Goal: Complete application form: Complete application form

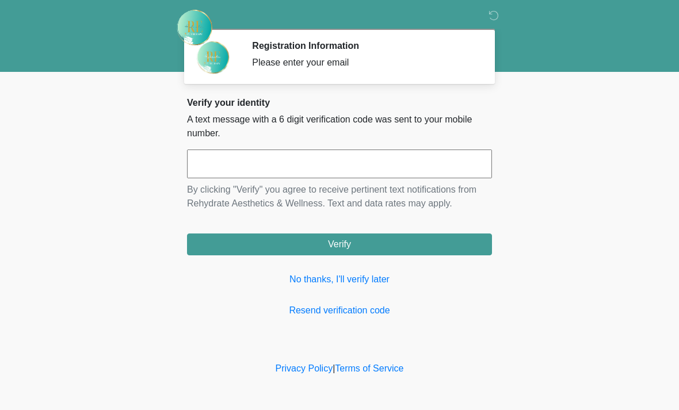
click at [432, 165] on input "text" at bounding box center [339, 164] width 305 height 29
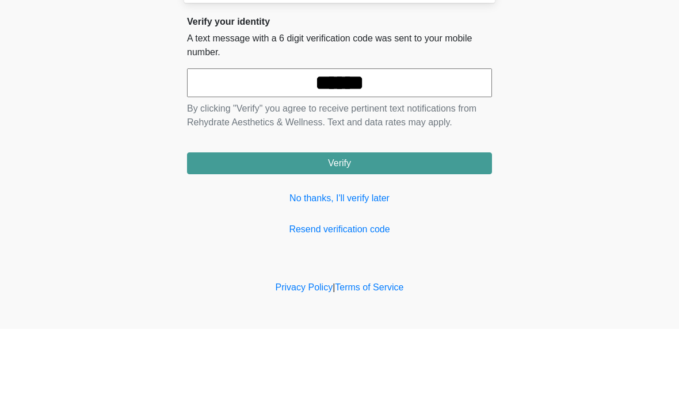
type input "******"
click at [629, 110] on body "‎ ‎ Registration Information Please enter your email Please connect to Wi-Fi no…" at bounding box center [339, 205] width 679 height 410
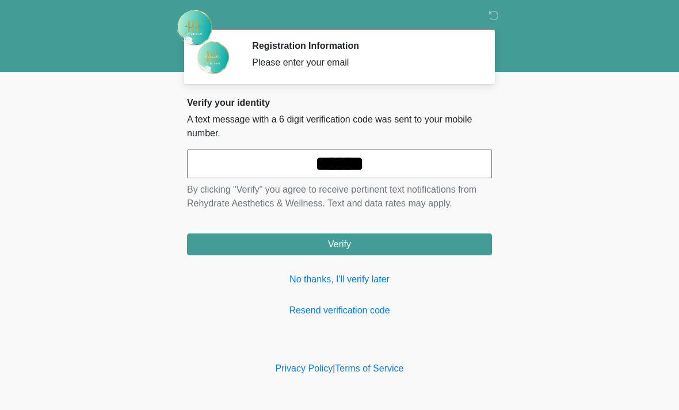
click at [420, 244] on button "Verify" at bounding box center [339, 245] width 305 height 22
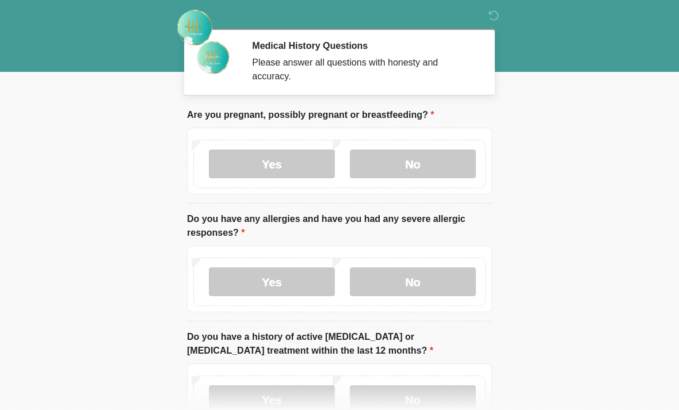
click at [411, 174] on label "No" at bounding box center [413, 164] width 126 height 29
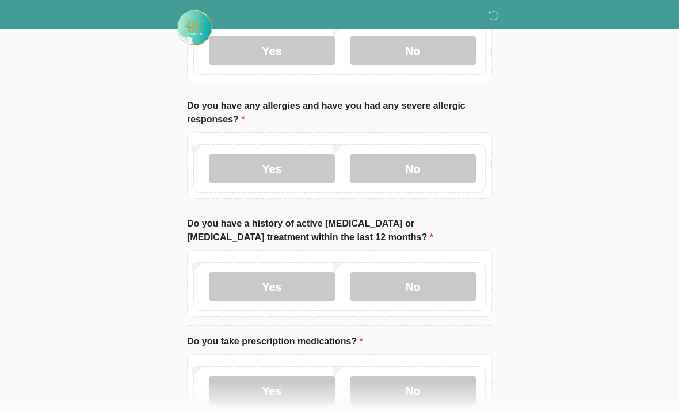
scroll to position [109, 0]
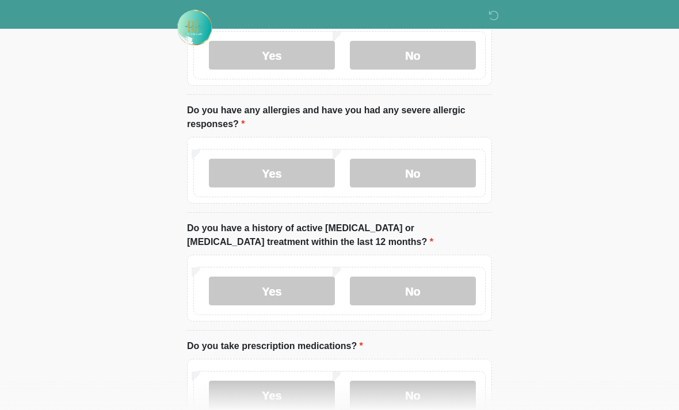
click at [424, 182] on label "No" at bounding box center [413, 173] width 126 height 29
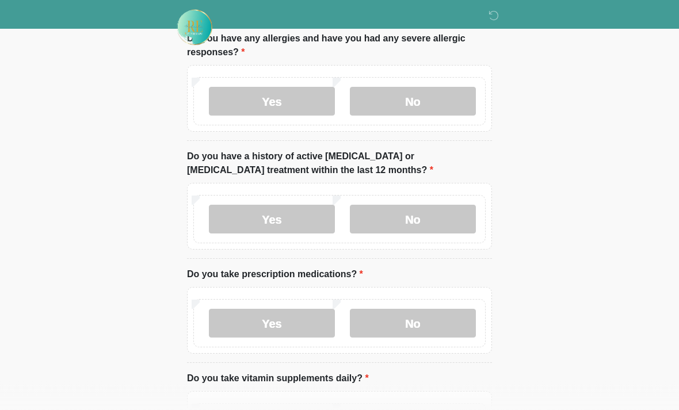
scroll to position [181, 0]
click at [438, 227] on label "No" at bounding box center [413, 219] width 126 height 29
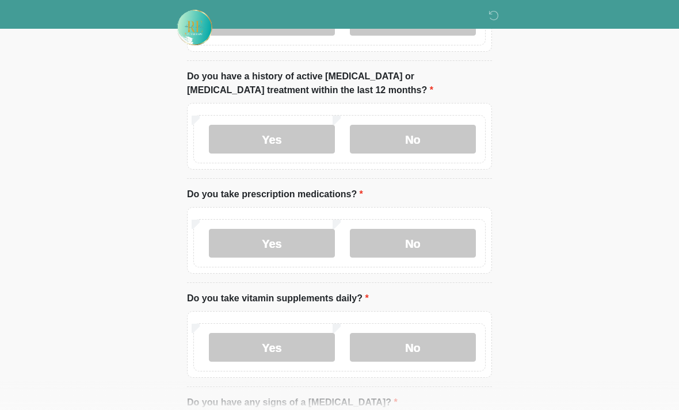
click at [447, 253] on label "No" at bounding box center [413, 243] width 126 height 29
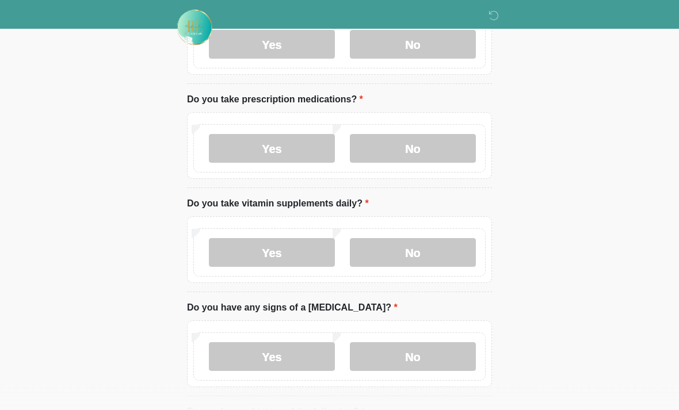
scroll to position [355, 0]
click at [454, 251] on label "No" at bounding box center [413, 252] width 126 height 29
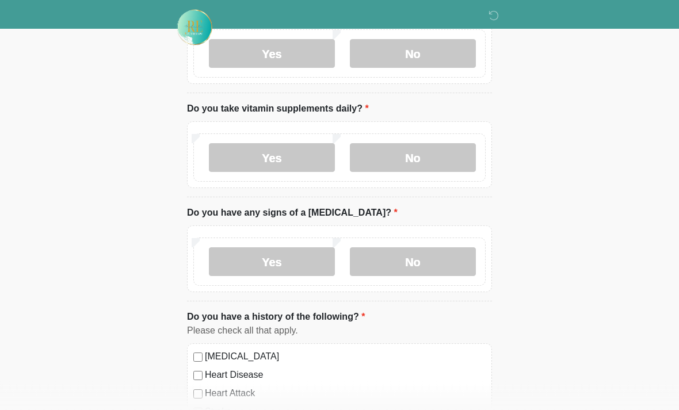
scroll to position [450, 0]
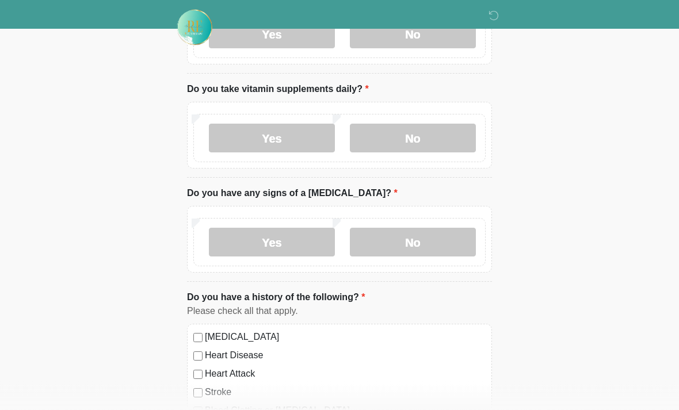
click at [422, 250] on label "No" at bounding box center [413, 242] width 126 height 29
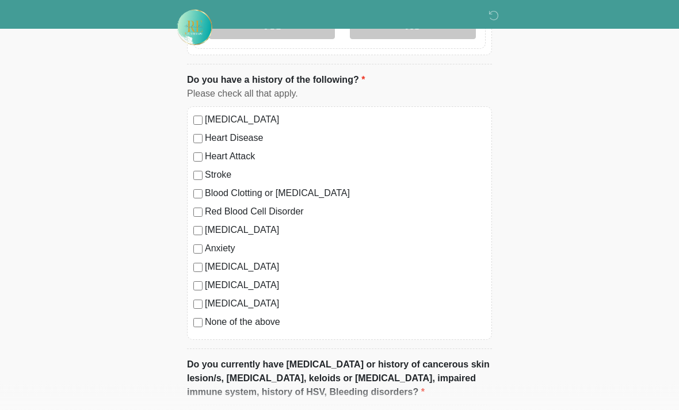
scroll to position [687, 0]
click at [279, 321] on label "None of the above" at bounding box center [345, 322] width 281 height 14
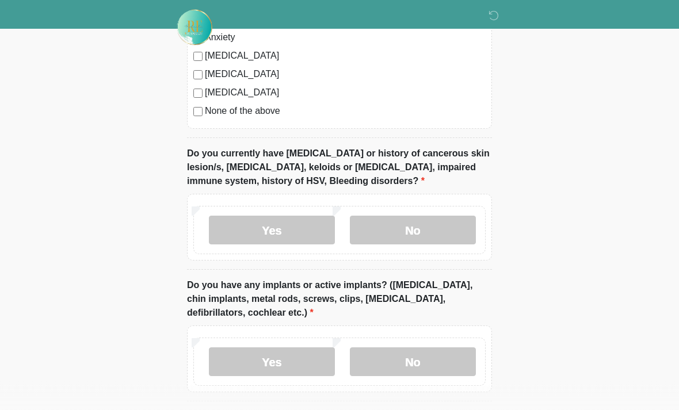
scroll to position [898, 0]
click at [472, 232] on label "No" at bounding box center [413, 230] width 126 height 29
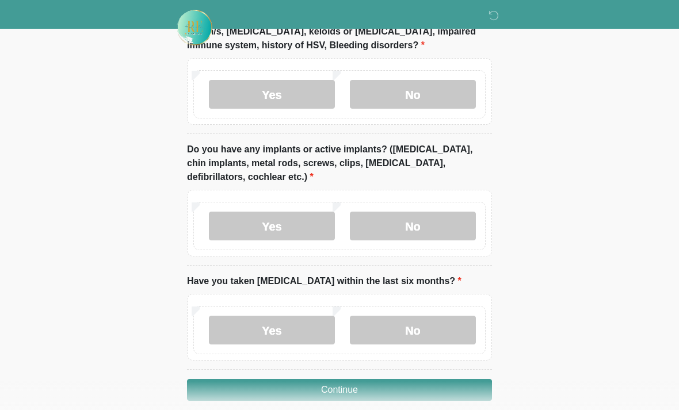
scroll to position [1038, 0]
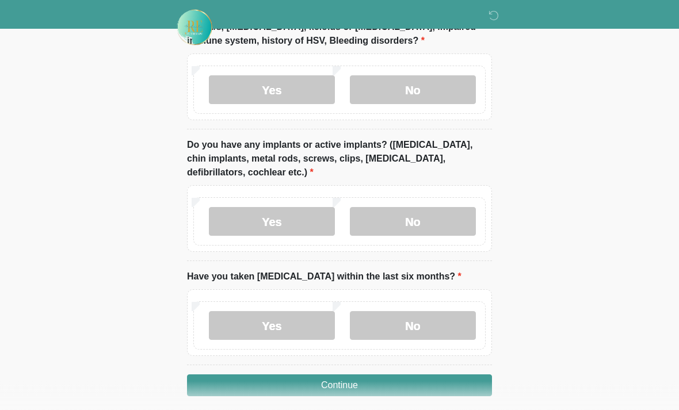
click at [454, 231] on label "No" at bounding box center [413, 222] width 126 height 29
click at [443, 332] on label "No" at bounding box center [413, 325] width 126 height 29
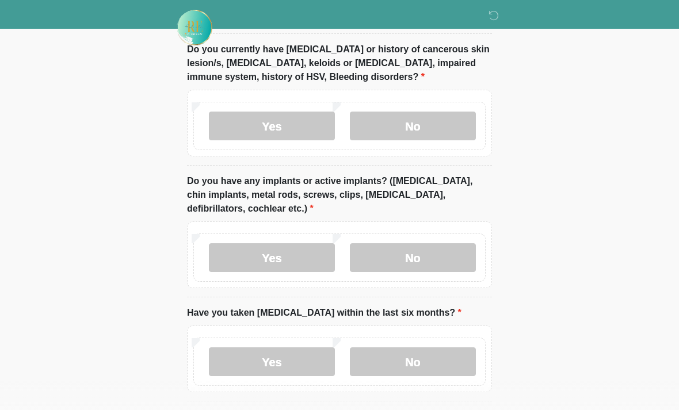
scroll to position [1047, 0]
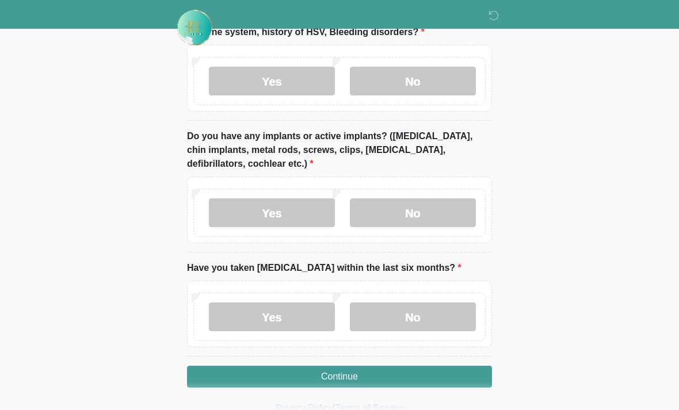
click at [444, 372] on button "Continue" at bounding box center [339, 377] width 305 height 22
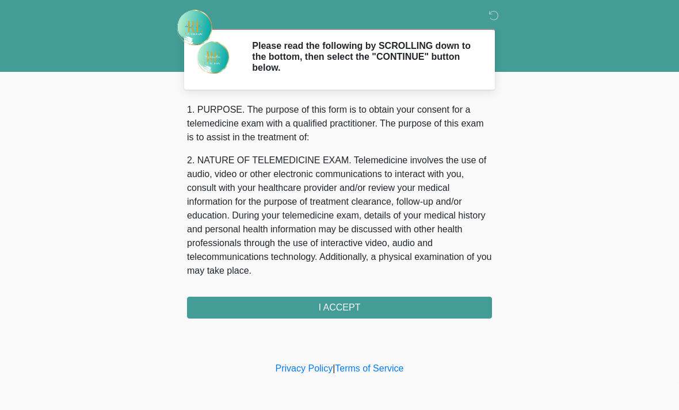
scroll to position [0, 0]
click at [453, 308] on button "I ACCEPT" at bounding box center [339, 308] width 305 height 22
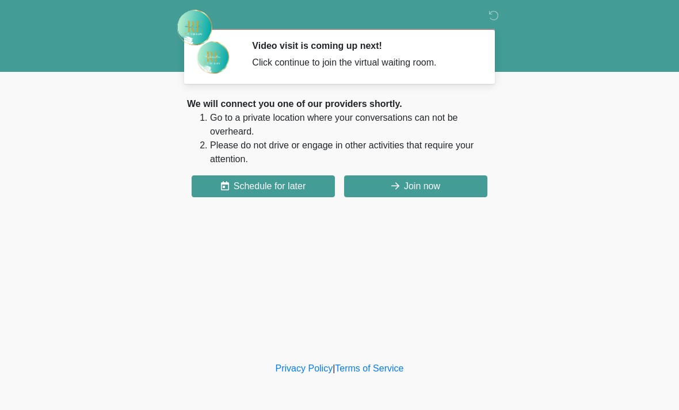
click at [462, 192] on button "Join now" at bounding box center [415, 186] width 143 height 22
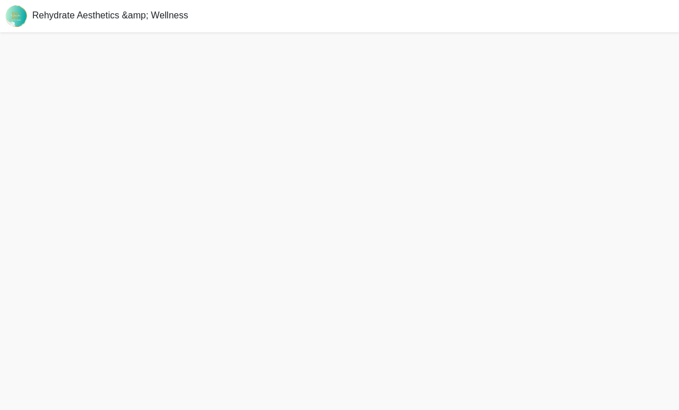
scroll to position [3, 0]
